Goal: Navigation & Orientation: Understand site structure

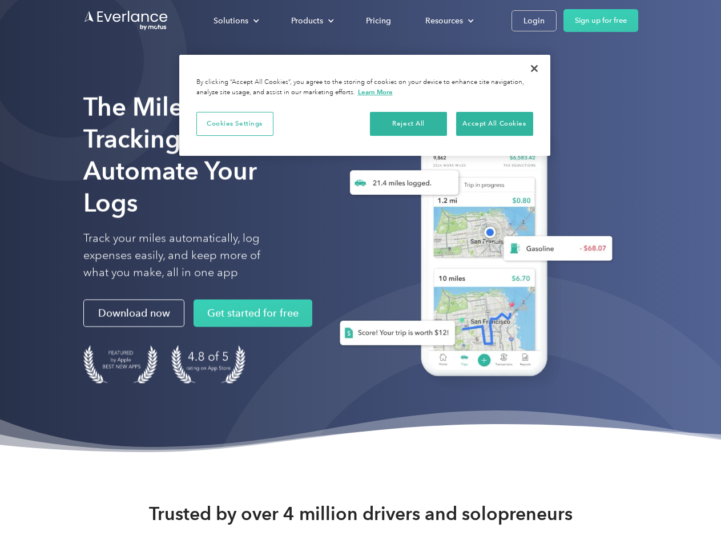
click at [236, 21] on div "Solutions" at bounding box center [230, 21] width 35 height 14
click at [311, 21] on div "Products" at bounding box center [307, 21] width 32 height 14
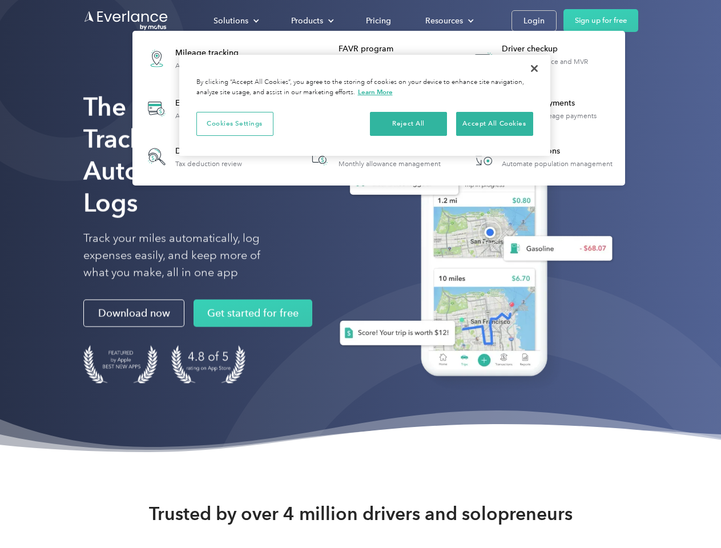
click at [448, 21] on div "Resources" at bounding box center [444, 21] width 38 height 14
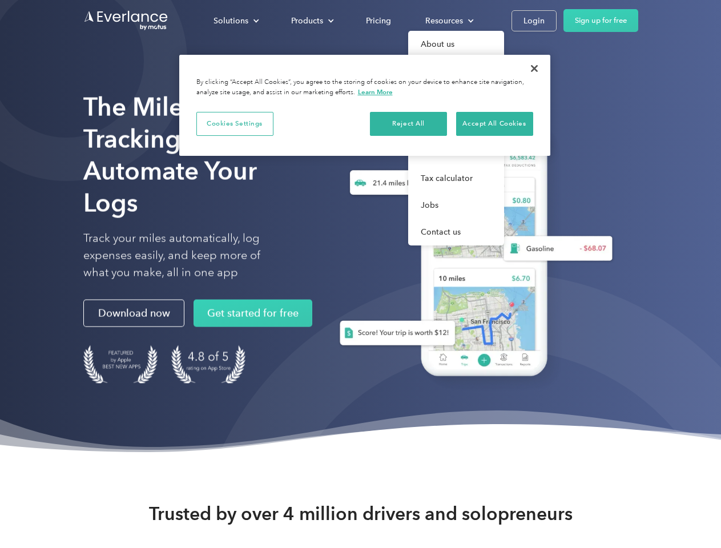
click at [235, 123] on button "Cookies Settings" at bounding box center [234, 124] width 77 height 24
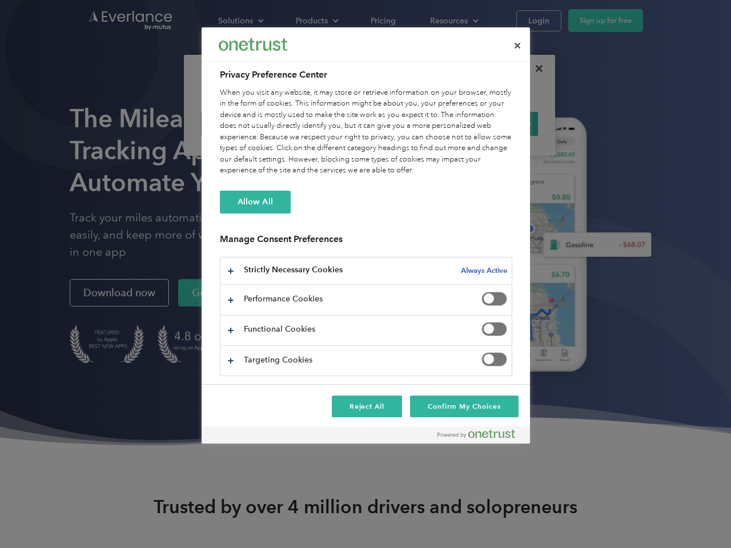
click at [409, 123] on div "When you visit any website, it may store or retrieve information on your browse…" at bounding box center [366, 131] width 292 height 89
click at [494, 123] on div "When you visit any website, it may store or retrieve information on your browse…" at bounding box center [366, 131] width 292 height 89
click at [534, 68] on div at bounding box center [365, 274] width 731 height 548
